Goal: Complete application form

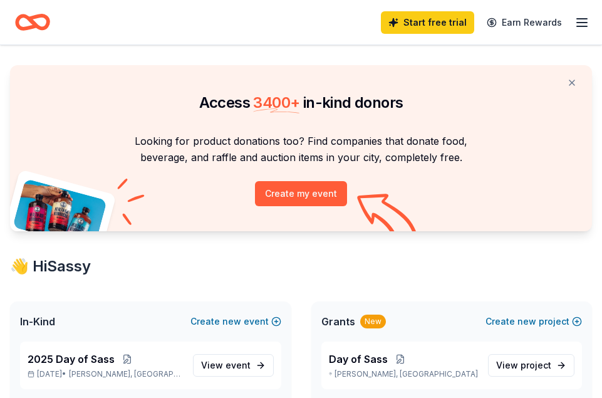
click at [577, 26] on line "button" at bounding box center [582, 26] width 10 height 0
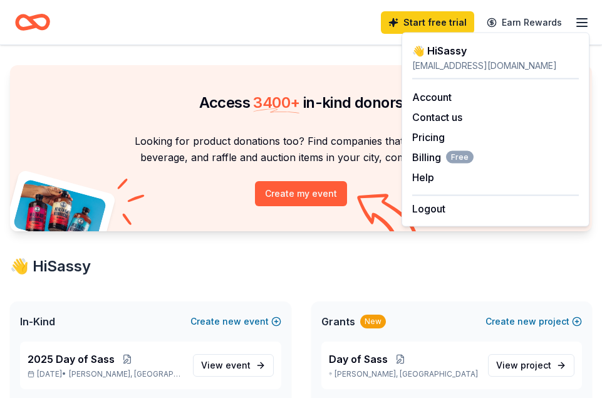
click at [300, 260] on div "👋 Hi Sassy" at bounding box center [301, 266] width 582 height 20
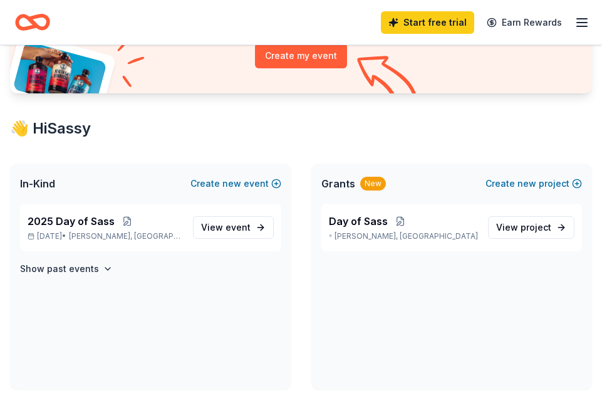
scroll to position [139, 0]
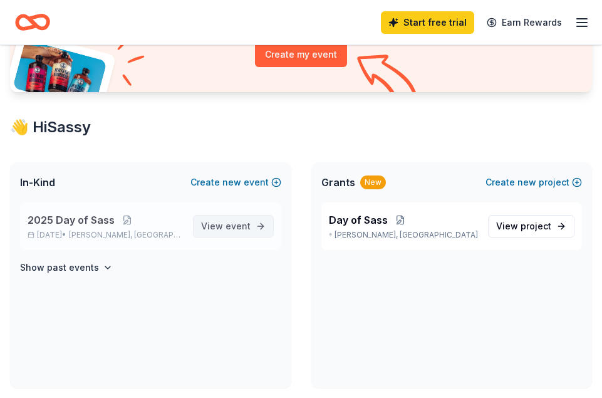
click at [235, 226] on span "event" at bounding box center [237, 225] width 25 height 11
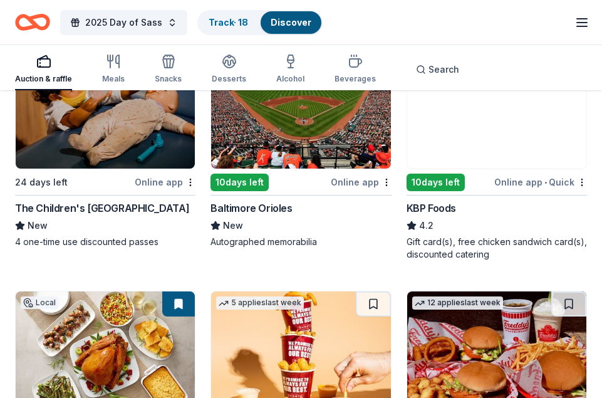
scroll to position [1067, 0]
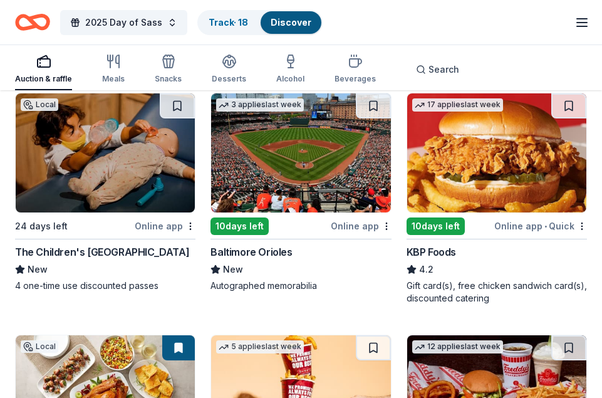
click at [272, 201] on img at bounding box center [300, 152] width 179 height 119
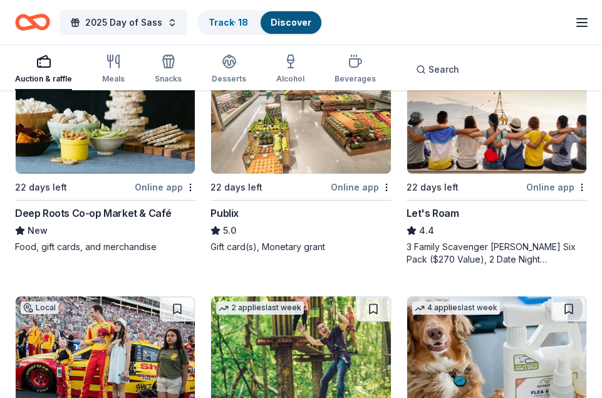
scroll to position [616, 0]
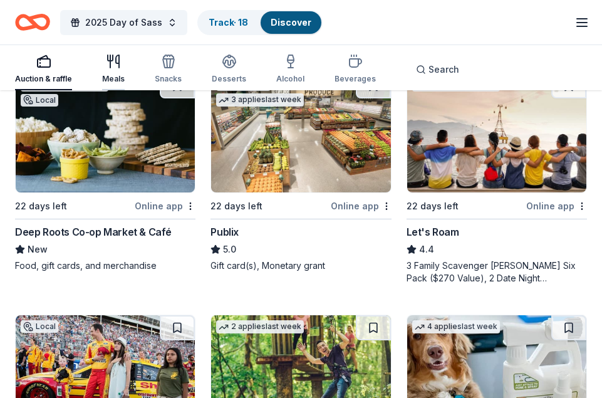
click at [108, 78] on div "Meals" at bounding box center [113, 79] width 23 height 10
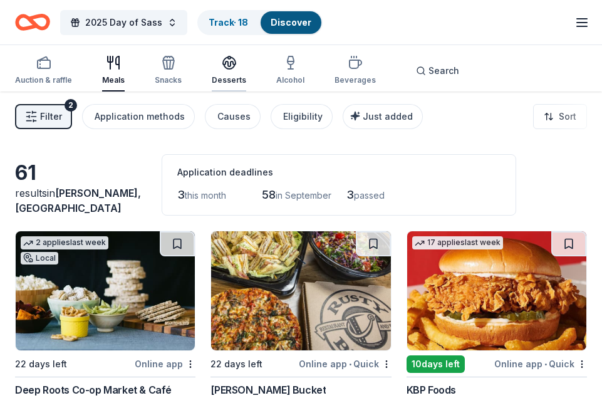
click at [223, 61] on icon "button" at bounding box center [229, 61] width 13 height 9
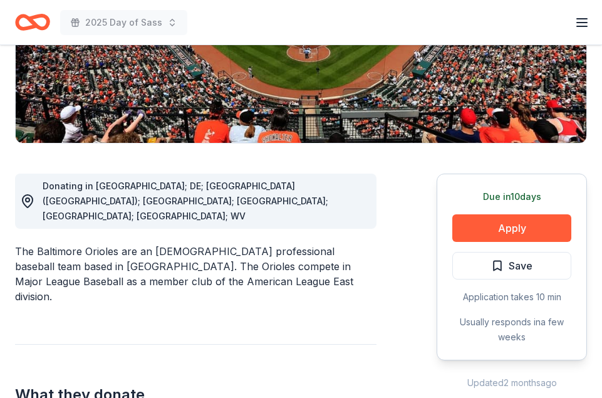
scroll to position [242, 0]
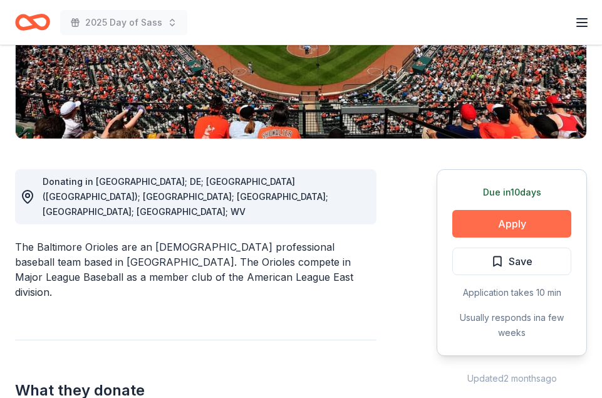
click at [514, 224] on button "Apply" at bounding box center [511, 224] width 119 height 28
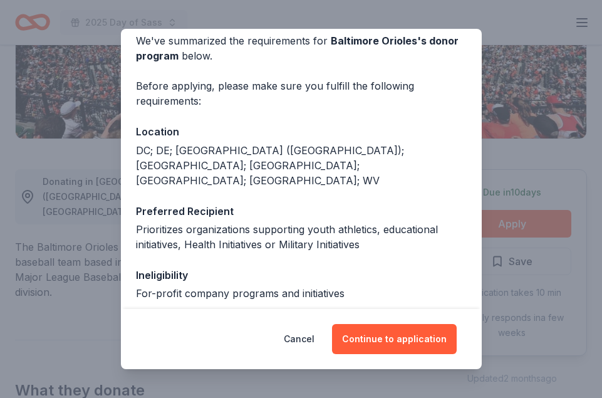
scroll to position [134, 0]
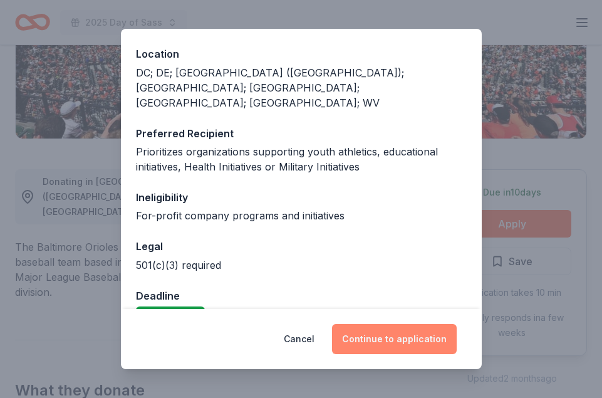
click at [373, 339] on button "Continue to application" at bounding box center [394, 339] width 125 height 30
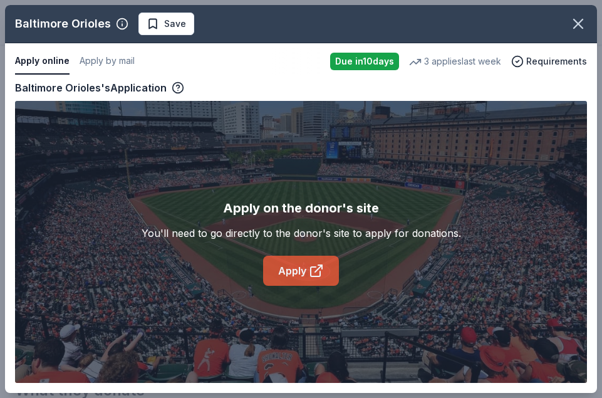
click at [287, 277] on link "Apply" at bounding box center [301, 271] width 76 height 30
